Goal: Information Seeking & Learning: Learn about a topic

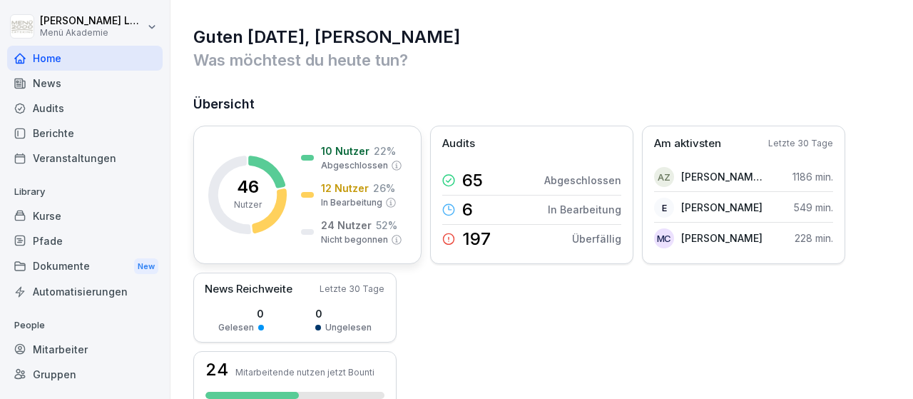
click at [353, 224] on p "24 Nutzer" at bounding box center [346, 225] width 51 height 15
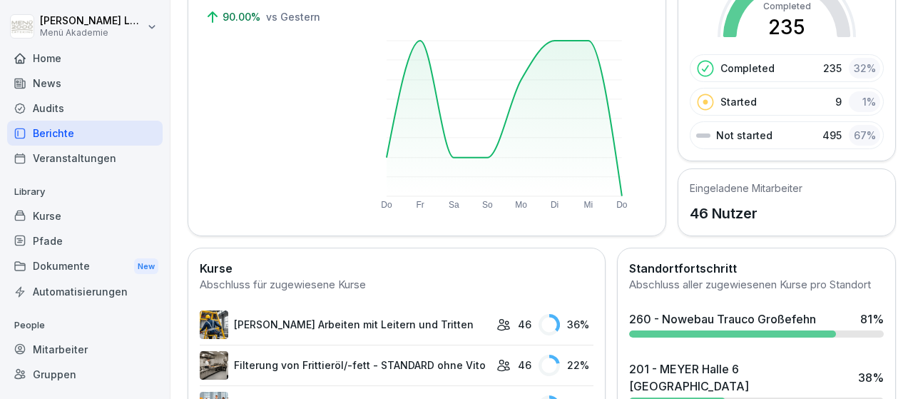
scroll to position [166, 0]
click at [57, 49] on div "Home" at bounding box center [85, 58] width 156 height 25
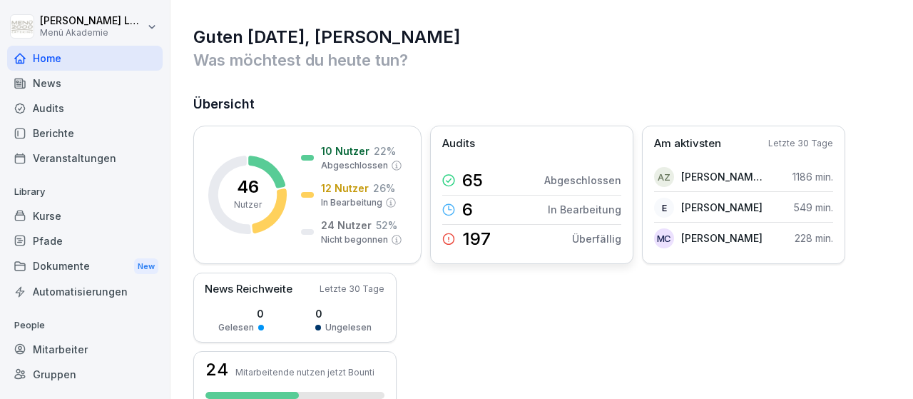
click at [582, 184] on p "Abgeschlossen" at bounding box center [582, 180] width 77 height 15
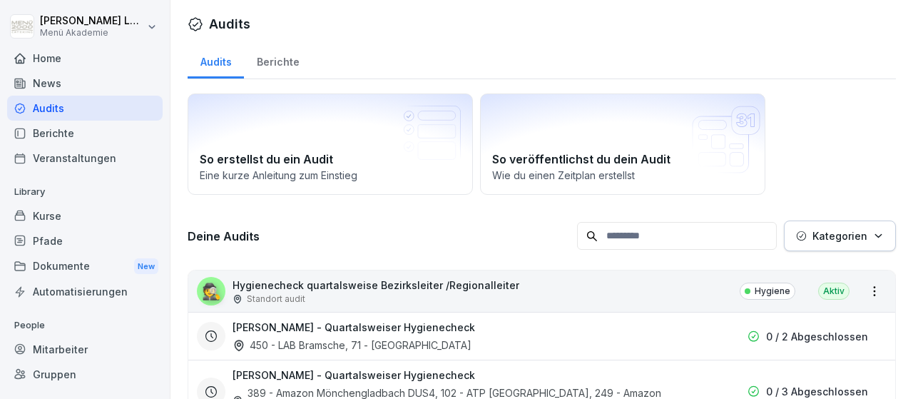
click at [52, 46] on div "Home" at bounding box center [85, 58] width 156 height 25
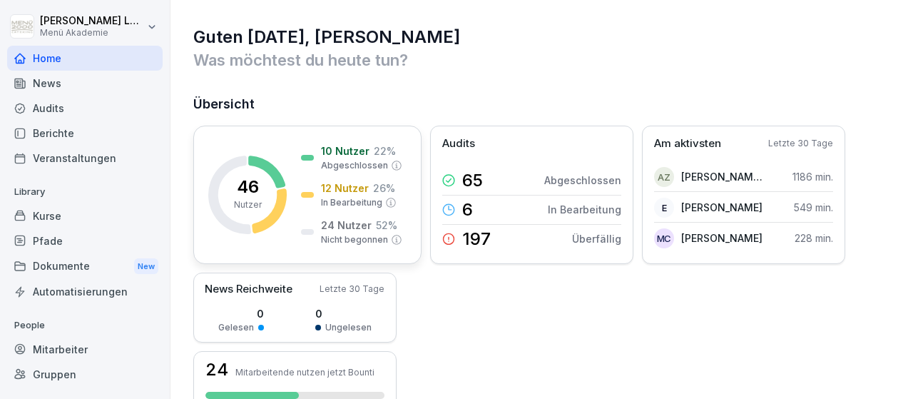
click at [352, 147] on p "10 Nutzer" at bounding box center [345, 150] width 49 height 15
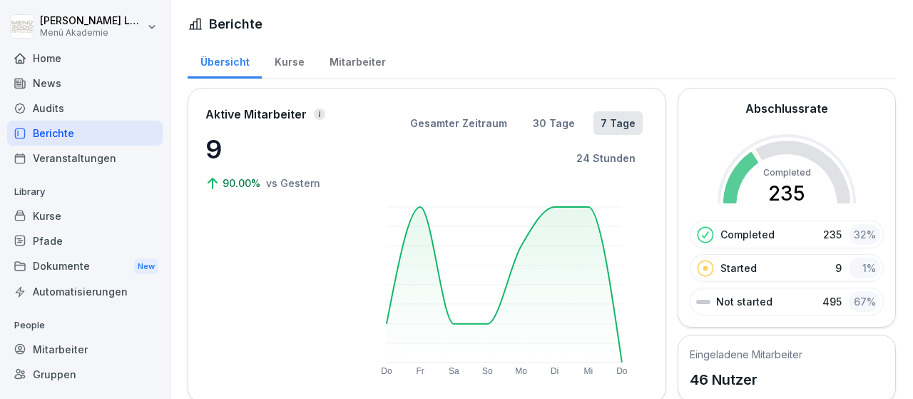
click at [360, 59] on div "Mitarbeiter" at bounding box center [357, 60] width 81 height 36
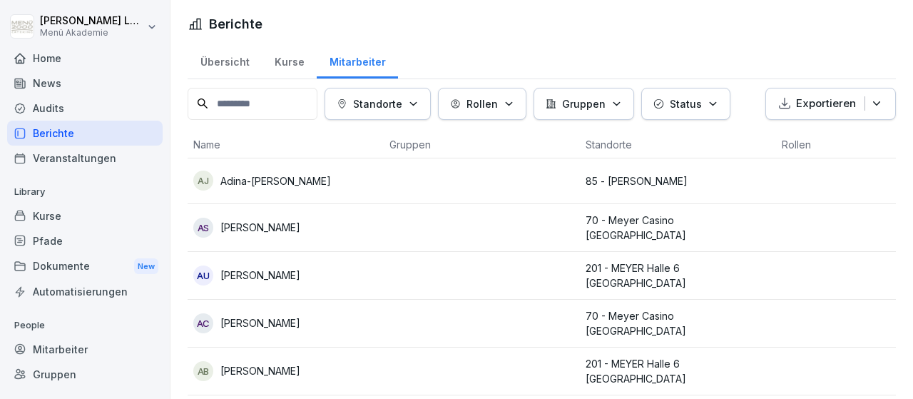
click at [287, 60] on div "Kurse" at bounding box center [289, 60] width 55 height 36
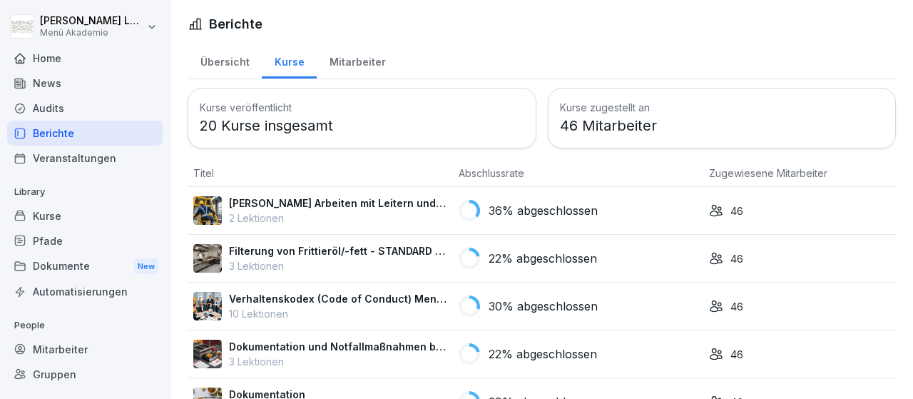
click at [206, 58] on div "Übersicht" at bounding box center [225, 60] width 74 height 36
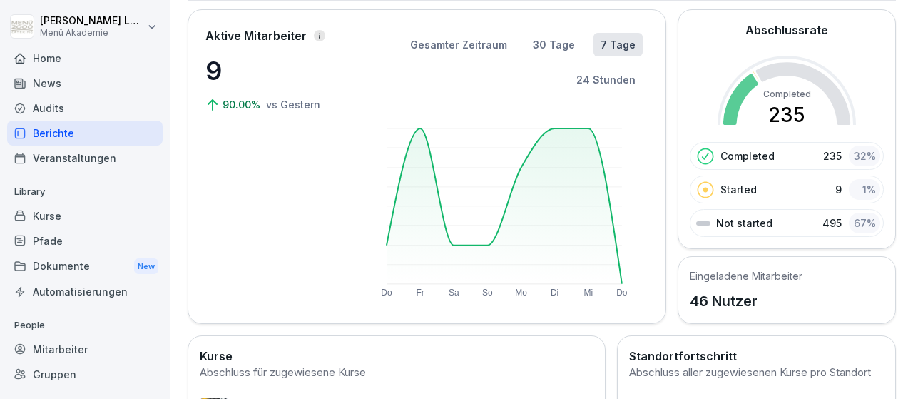
scroll to position [327, 0]
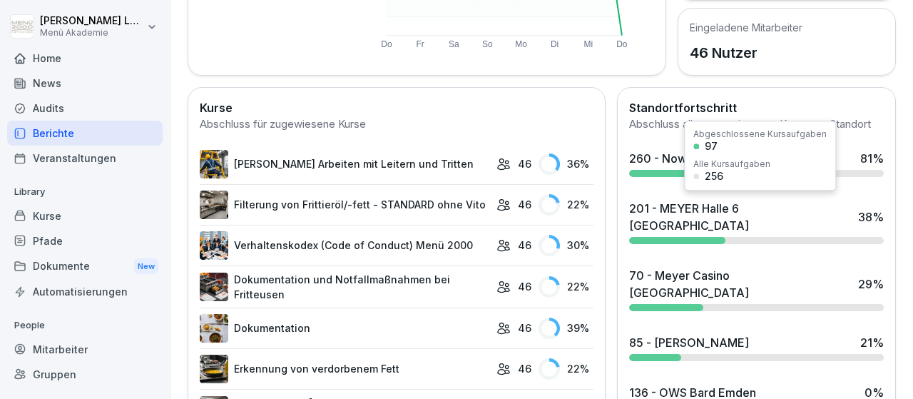
click at [656, 215] on div "201 - MEYER Halle 6 [GEOGRAPHIC_DATA] 38 %" at bounding box center [757, 222] width 266 height 56
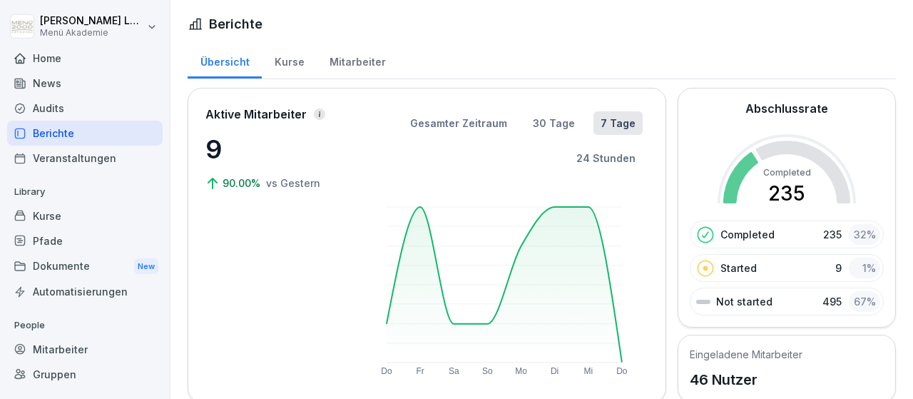
click at [750, 235] on p "Completed" at bounding box center [748, 234] width 54 height 15
click at [317, 116] on icon at bounding box center [319, 114] width 7 height 7
click at [285, 58] on div "Kurse" at bounding box center [289, 60] width 55 height 36
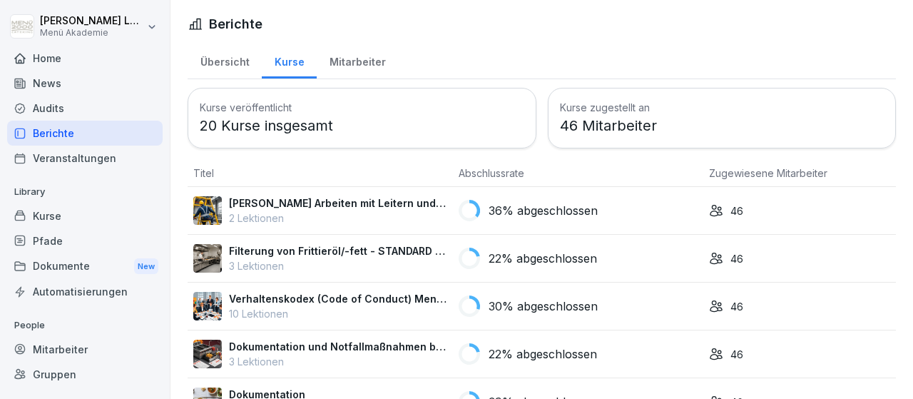
click at [65, 54] on div "Home" at bounding box center [85, 58] width 156 height 25
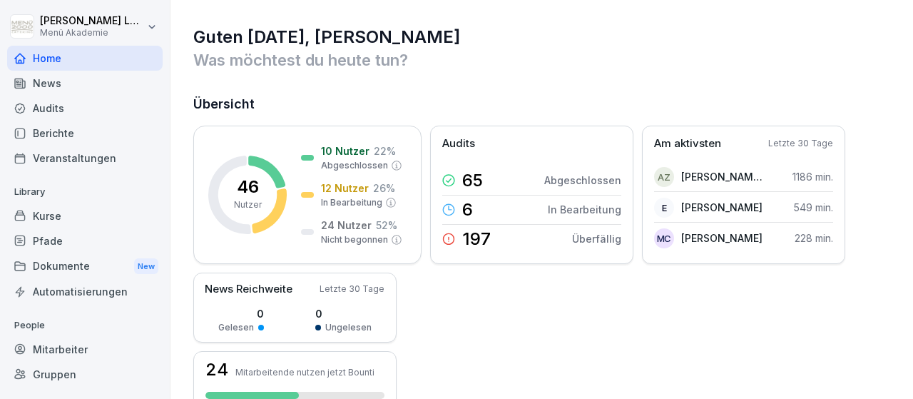
click at [65, 134] on div "Berichte" at bounding box center [85, 133] width 156 height 25
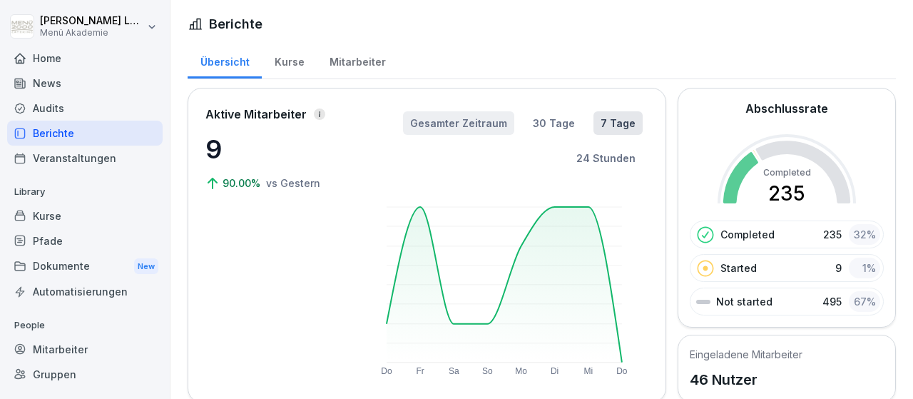
click at [467, 118] on button "Gesamter Zeitraum" at bounding box center [458, 123] width 111 height 24
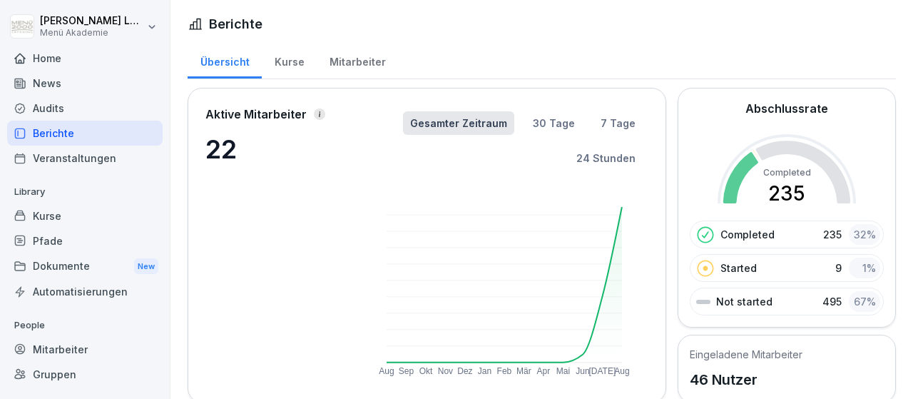
click at [48, 56] on div "Home" at bounding box center [85, 58] width 156 height 25
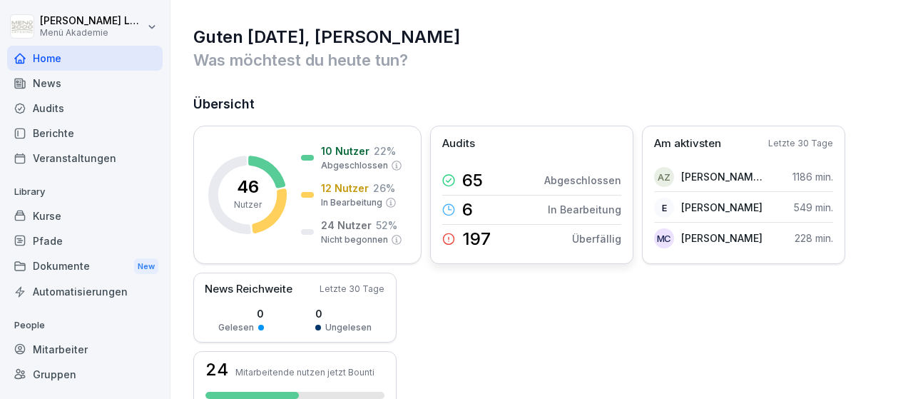
click at [590, 209] on p "In Bearbeitung" at bounding box center [584, 209] width 73 height 15
click at [688, 145] on p "Am aktivsten" at bounding box center [687, 144] width 67 height 16
click at [701, 181] on p "[PERSON_NAME] Zsarta" at bounding box center [722, 176] width 82 height 15
